Goal: Find specific page/section: Find specific page/section

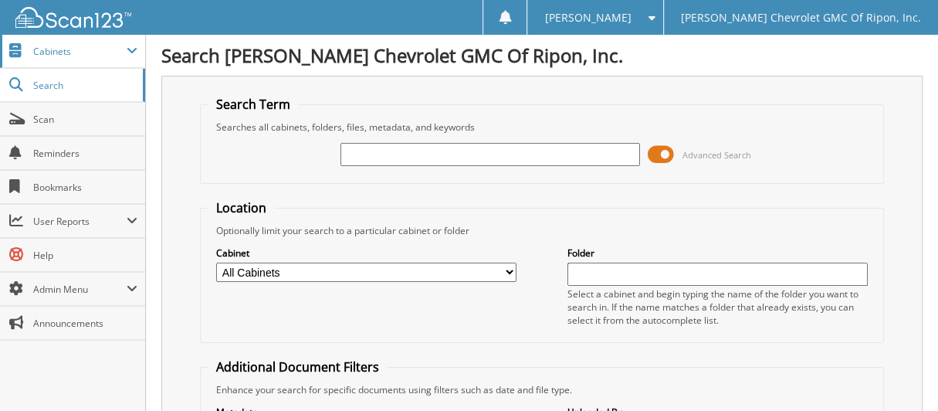
click at [69, 61] on span "Cabinets" at bounding box center [72, 51] width 145 height 33
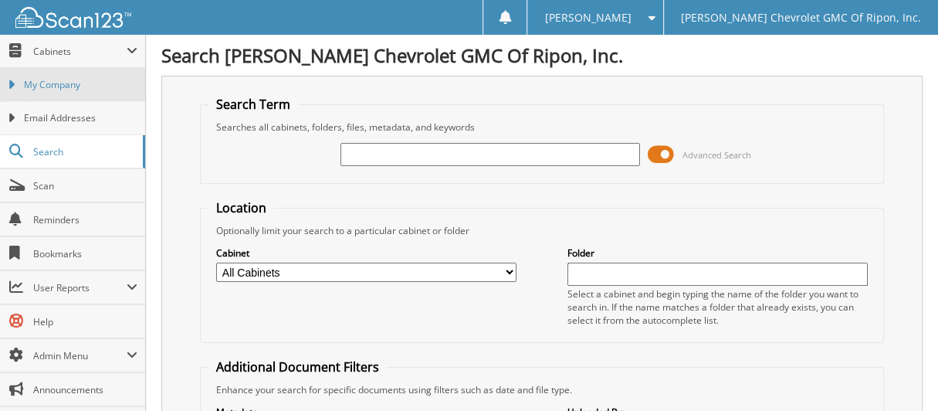
click at [72, 82] on span "My Company" at bounding box center [81, 85] width 114 height 14
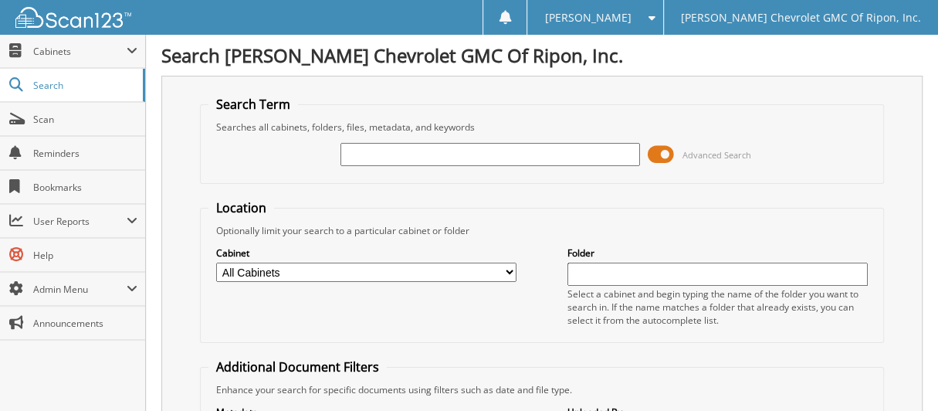
click at [512, 270] on select "All Cabinets ACCOUNTS PAYABLE ACCOUNTS RECEIVABLE BANK RECONCILIATION CAR DEALS…" at bounding box center [366, 272] width 300 height 19
